Goal: Information Seeking & Learning: Find specific fact

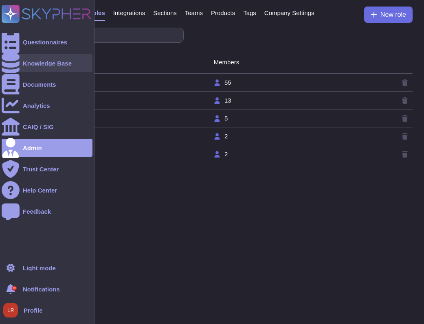
click at [17, 64] on div at bounding box center [11, 63] width 18 height 18
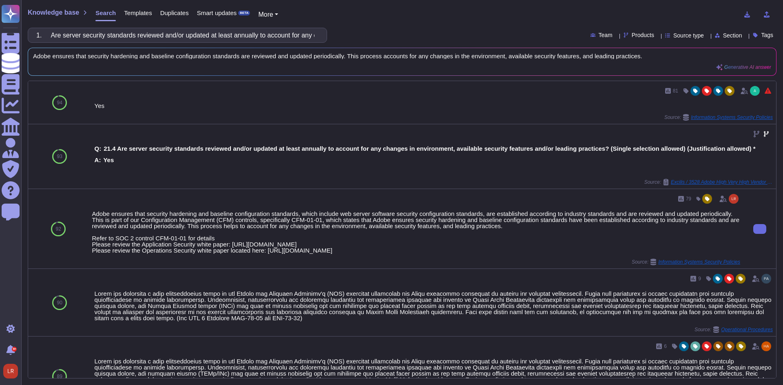
drag, startPoint x: 452, startPoint y: 243, endPoint x: 91, endPoint y: 238, distance: 361.2
click at [92, 238] on div "Adobe ensures that security hardening and baseline configuration standards, whi…" at bounding box center [416, 232] width 648 height 43
click at [190, 39] on input "1. Are server security standards reviewed and/or updated at least annually to a…" at bounding box center [175, 35] width 286 height 14
click at [190, 38] on input "1. Are server security standards reviewed and/or updated at least annually to a…" at bounding box center [175, 35] width 286 height 14
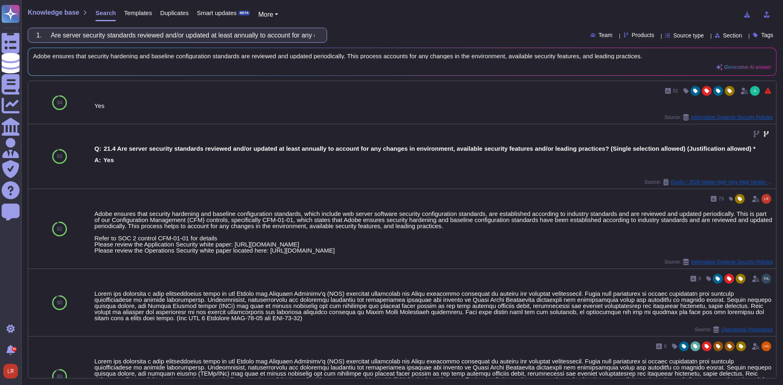
click at [190, 38] on input "1. Are server security standards reviewed and/or updated at least annually to a…" at bounding box center [175, 35] width 286 height 14
paste input "Is there a designated individual responsible for AI governance?"
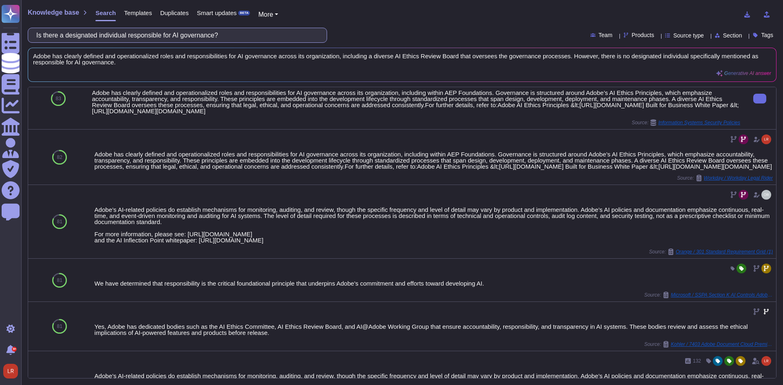
scroll to position [136, 0]
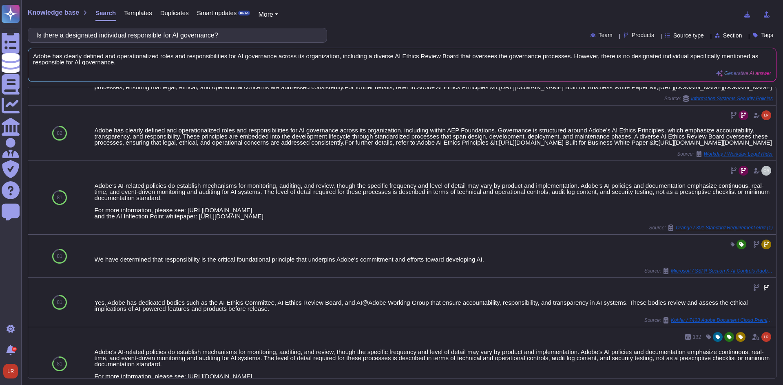
click at [424, 35] on span "Source type" at bounding box center [688, 36] width 31 height 6
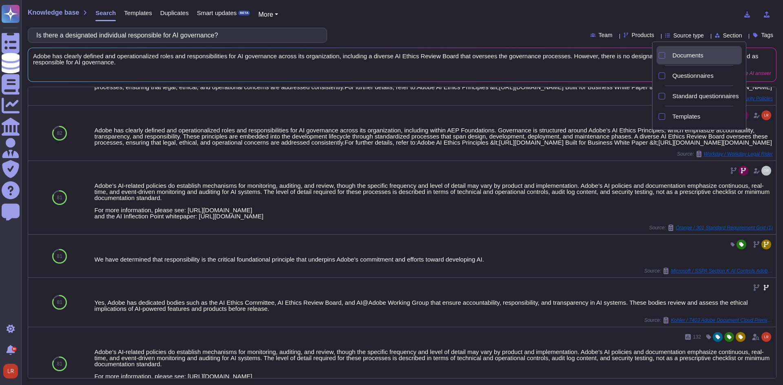
click at [424, 54] on span "Documents" at bounding box center [687, 55] width 31 height 7
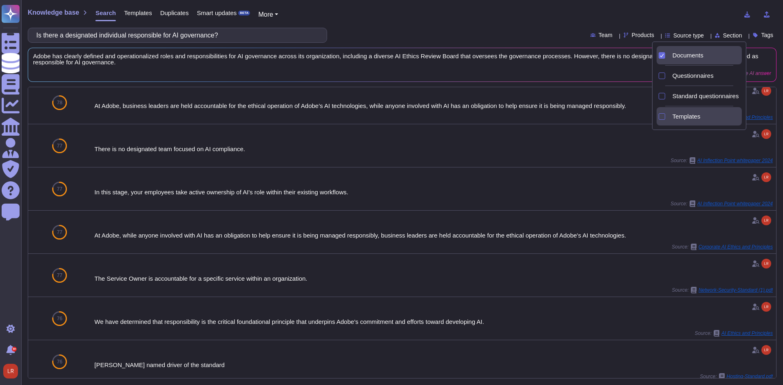
click at [424, 115] on span "Templates" at bounding box center [686, 116] width 28 height 7
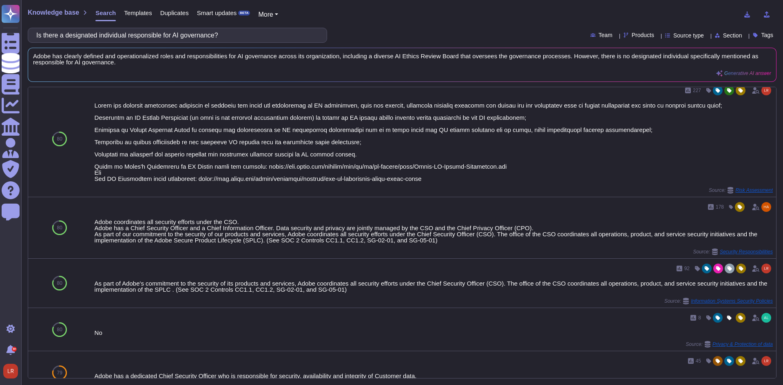
click at [397, 18] on div "Knowledge base Search Templates Duplicates Smart updates BETA More" at bounding box center [399, 15] width 742 height 16
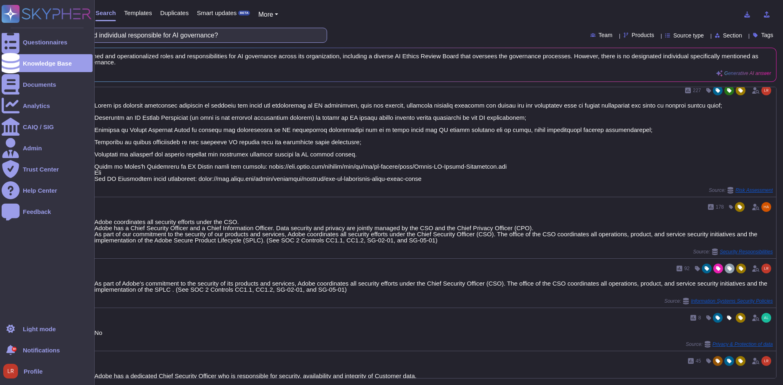
drag, startPoint x: 247, startPoint y: 31, endPoint x: 0, endPoint y: 20, distance: 247.3
click at [0, 20] on div "Questionnaires Knowledge Base Documents Analytics CAIQ / SIG Admin Trust Center…" at bounding box center [391, 192] width 783 height 385
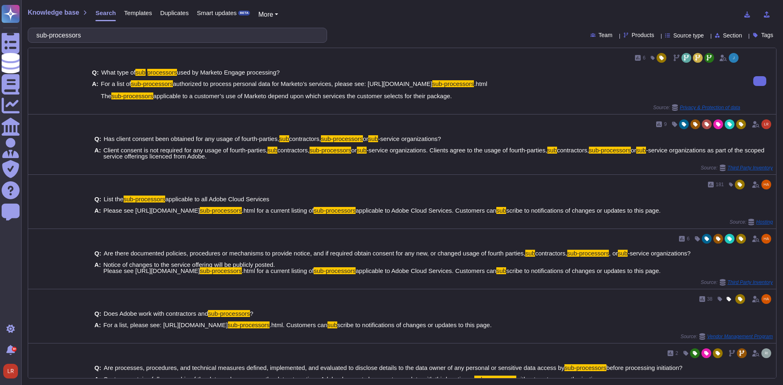
type input "sub-processors"
drag, startPoint x: 508, startPoint y: 83, endPoint x: 364, endPoint y: 85, distance: 143.1
click at [364, 85] on span "For a list of sub-processors authorized to process personal data for Marketo’s …" at bounding box center [294, 90] width 386 height 18
copy span "[URL][DOMAIN_NAME] sub-processors .html"
